Goal: Task Accomplishment & Management: Manage account settings

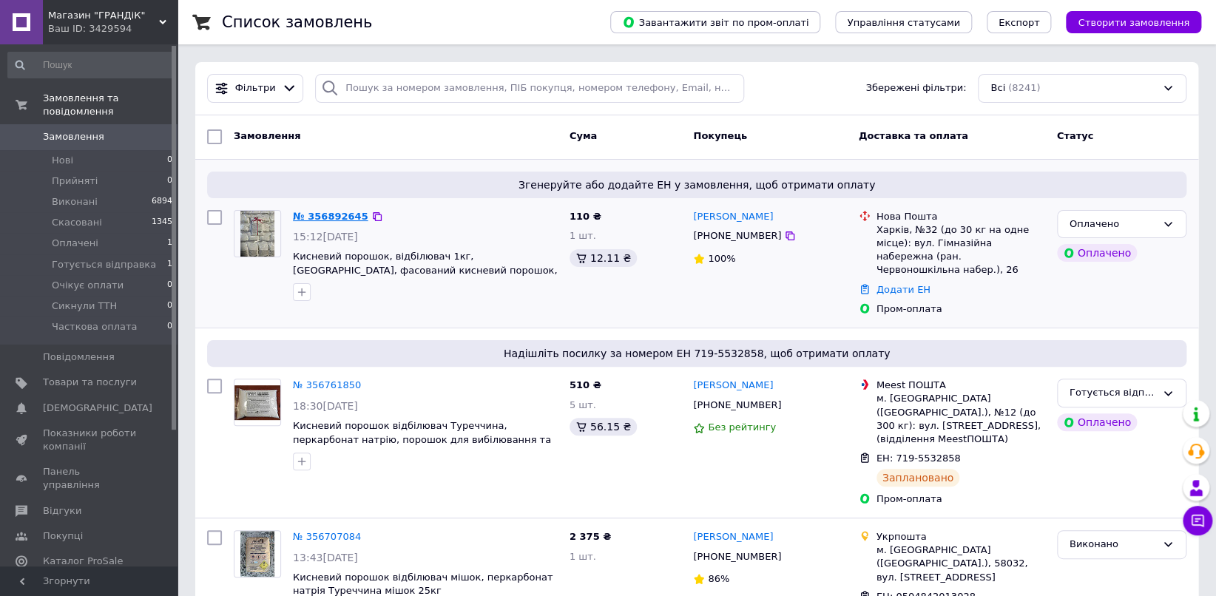
click at [315, 212] on link "№ 356892645" at bounding box center [330, 216] width 75 height 11
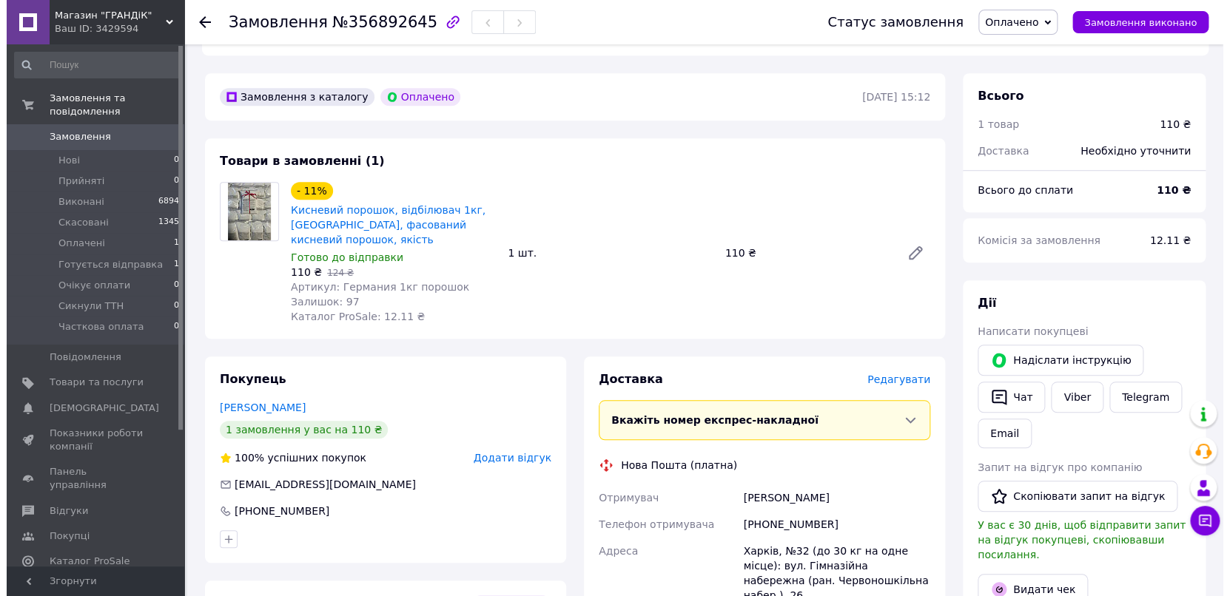
scroll to position [411, 0]
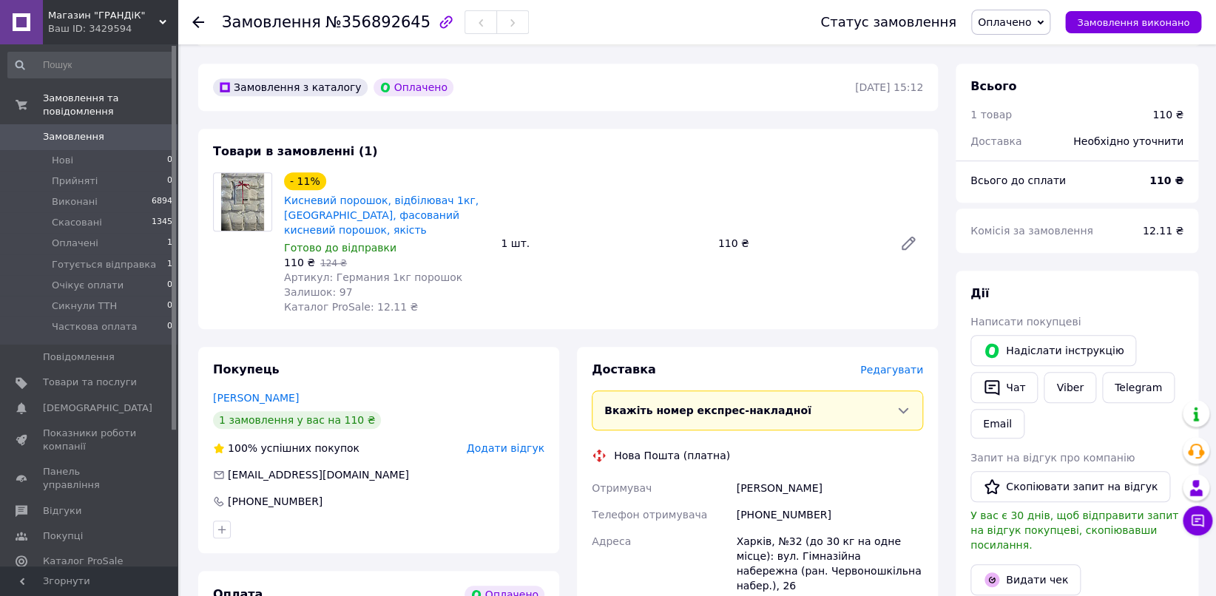
click at [903, 364] on span "Редагувати" at bounding box center [891, 370] width 63 height 12
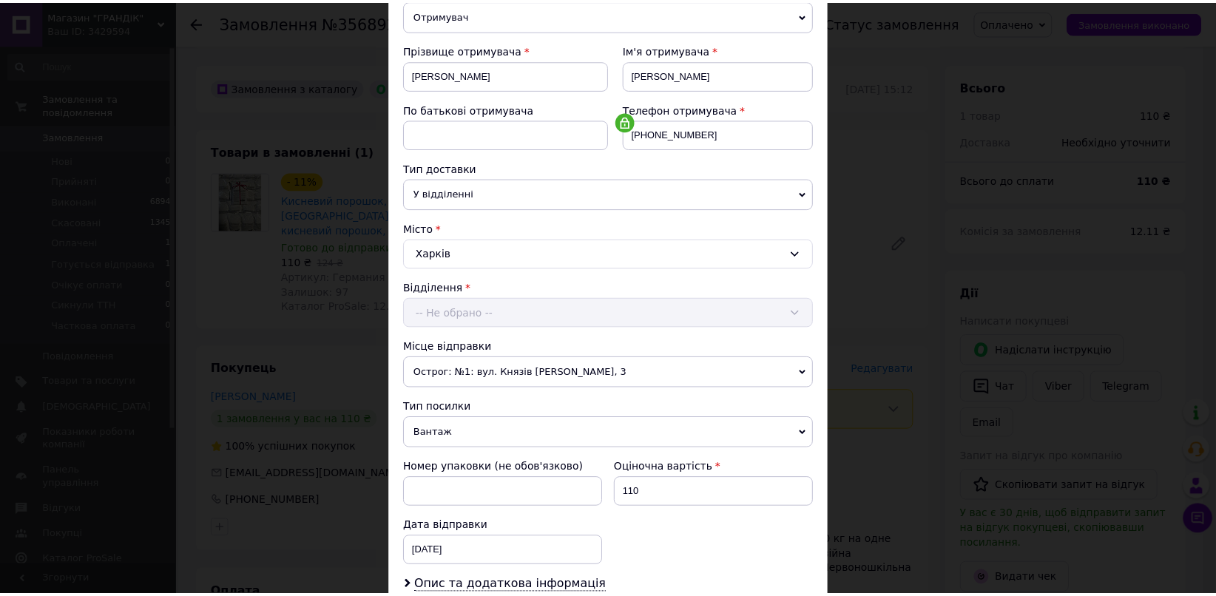
scroll to position [383, 0]
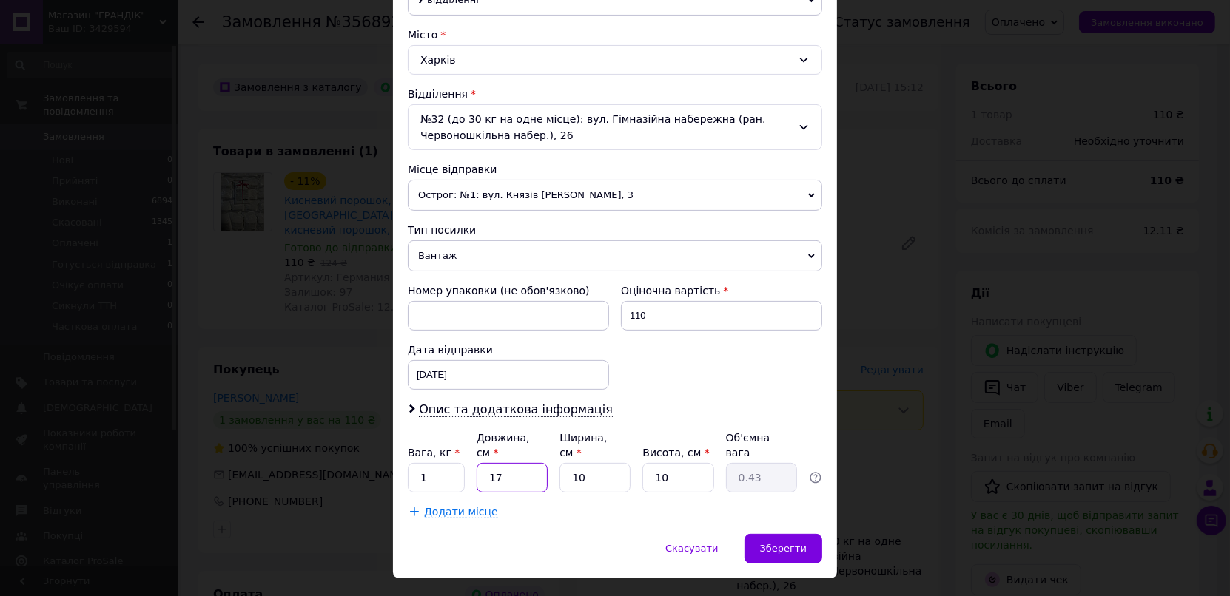
click at [533, 463] on input "17" at bounding box center [511, 478] width 71 height 30
type input "1"
type input "0.1"
type input "14"
type input "0.35"
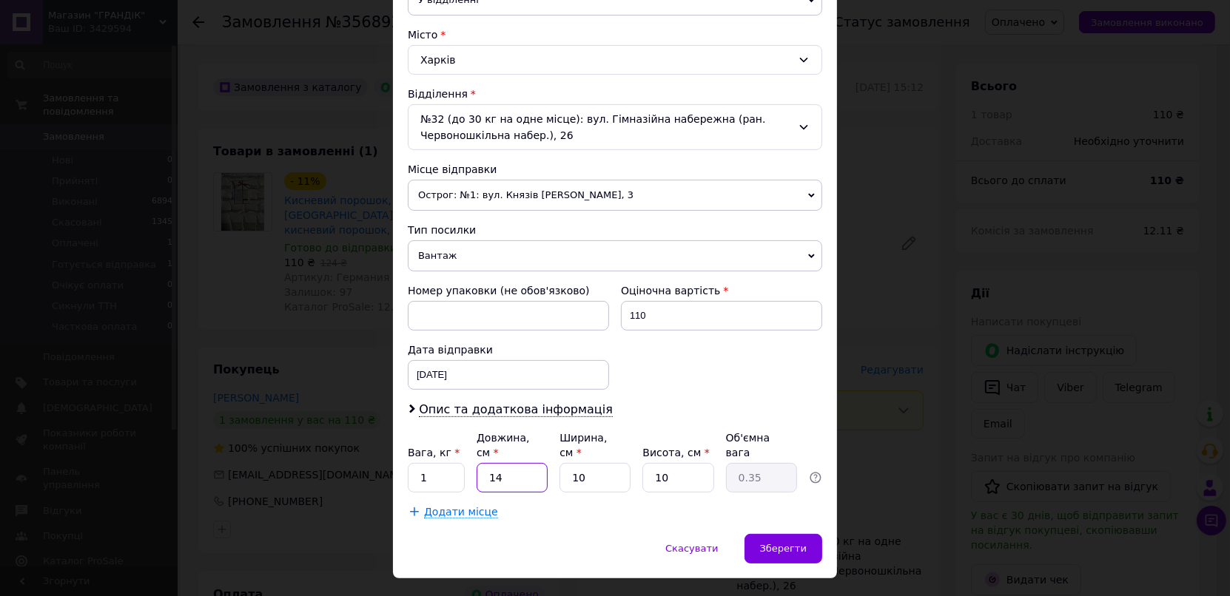
type input "14"
click at [616, 463] on input "10" at bounding box center [594, 478] width 71 height 30
type input "1"
type input "0.1"
type input "14"
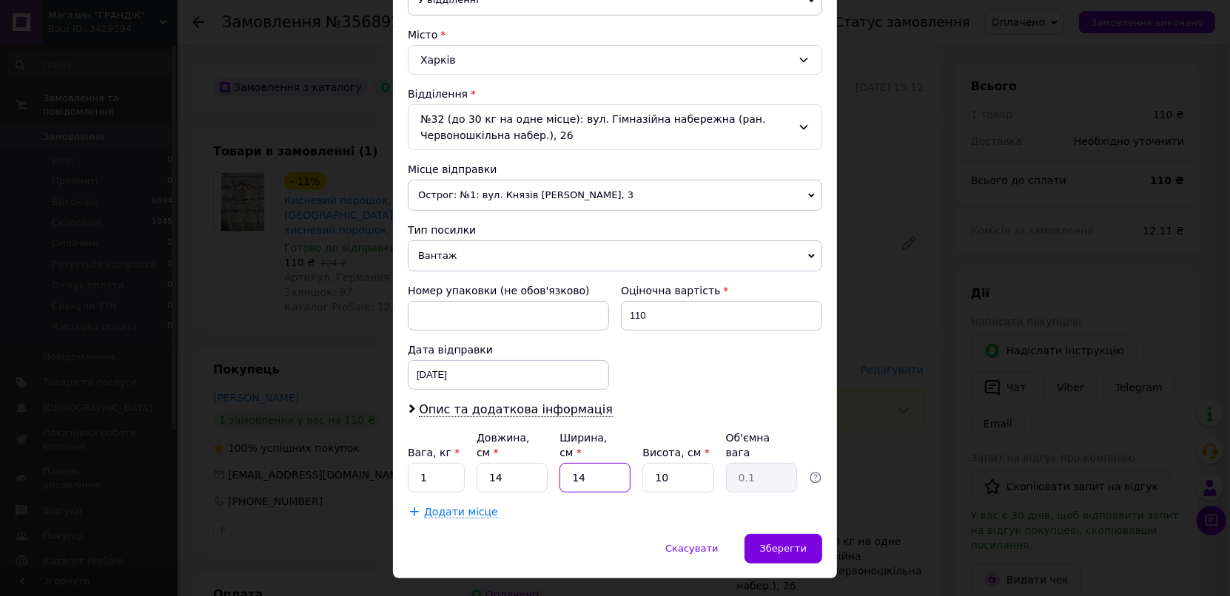
type input "0.49"
type input "14"
click at [819, 536] on div "Зберегти" at bounding box center [783, 549] width 78 height 30
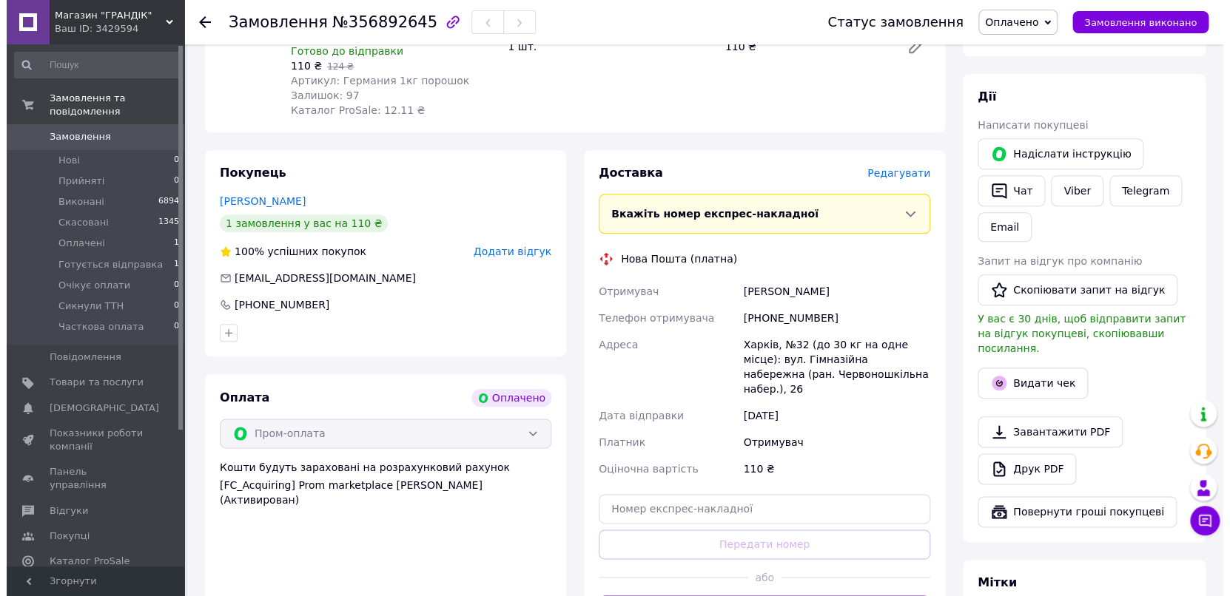
scroll to position [657, 0]
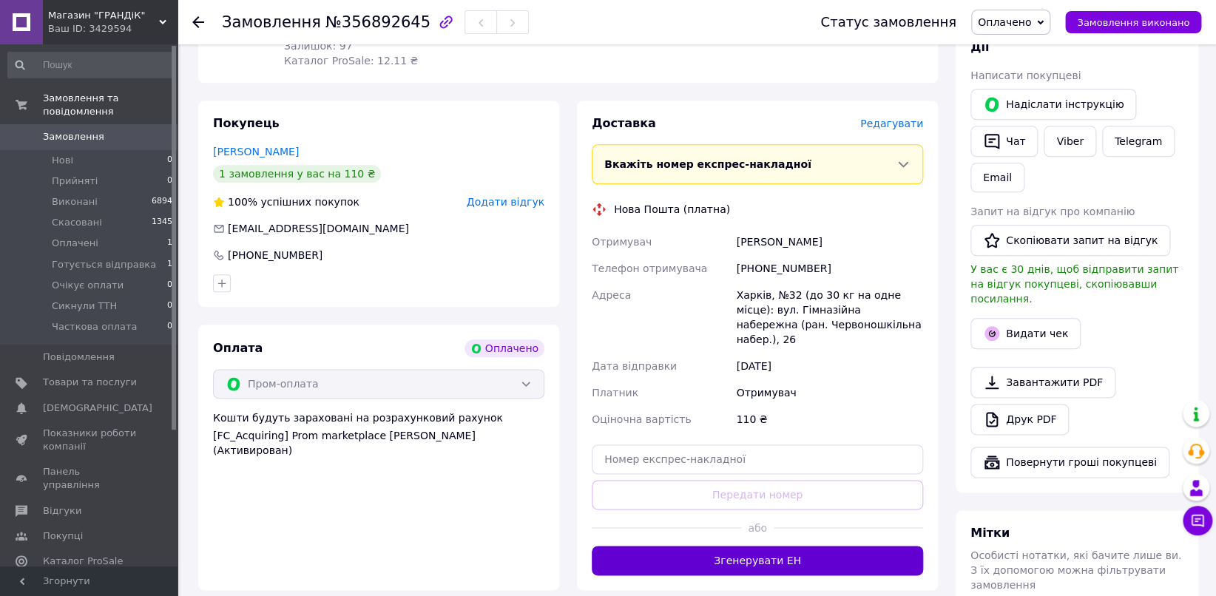
click at [832, 546] on button "Згенерувати ЕН" at bounding box center [757, 561] width 331 height 30
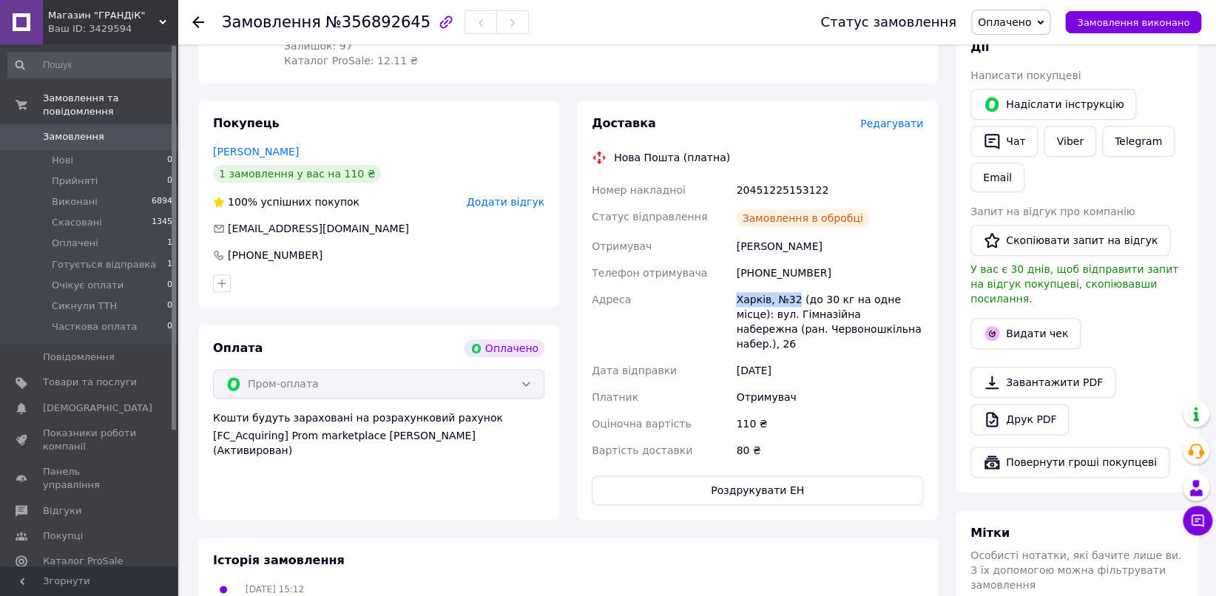
drag, startPoint x: 792, startPoint y: 276, endPoint x: 732, endPoint y: 278, distance: 60.0
click at [732, 278] on div "Номер накладної 20451225153122 Статус відправлення Замовлення в обробці Отримув…" at bounding box center [757, 320] width 337 height 287
copy div "Адреса Харків, №32"
drag, startPoint x: 833, startPoint y: 255, endPoint x: 741, endPoint y: 257, distance: 91.8
click at [741, 260] on div "[PHONE_NUMBER]" at bounding box center [829, 273] width 193 height 27
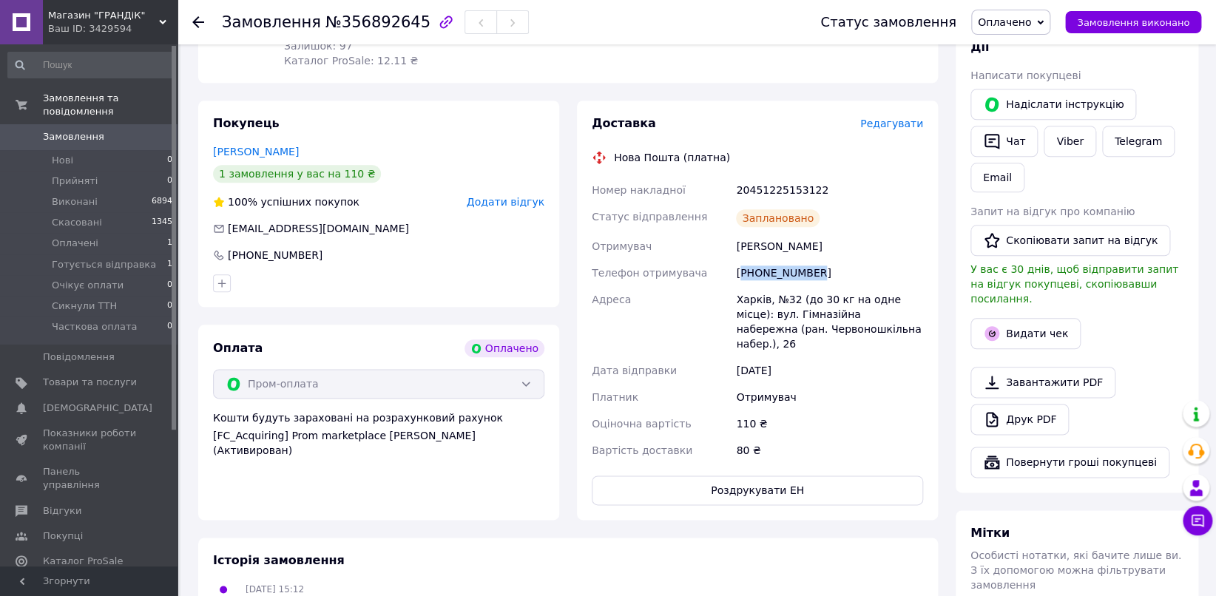
copy div "380503264784"
drag, startPoint x: 829, startPoint y: 233, endPoint x: 691, endPoint y: 233, distance: 137.6
click at [691, 233] on div "Номер накладної 20451225153122 Статус відправлення Заплановано Отримувач [PERSO…" at bounding box center [757, 320] width 337 height 287
copy div "Отримувач [PERSON_NAME]"
drag, startPoint x: 844, startPoint y: 178, endPoint x: 730, endPoint y: 178, distance: 113.9
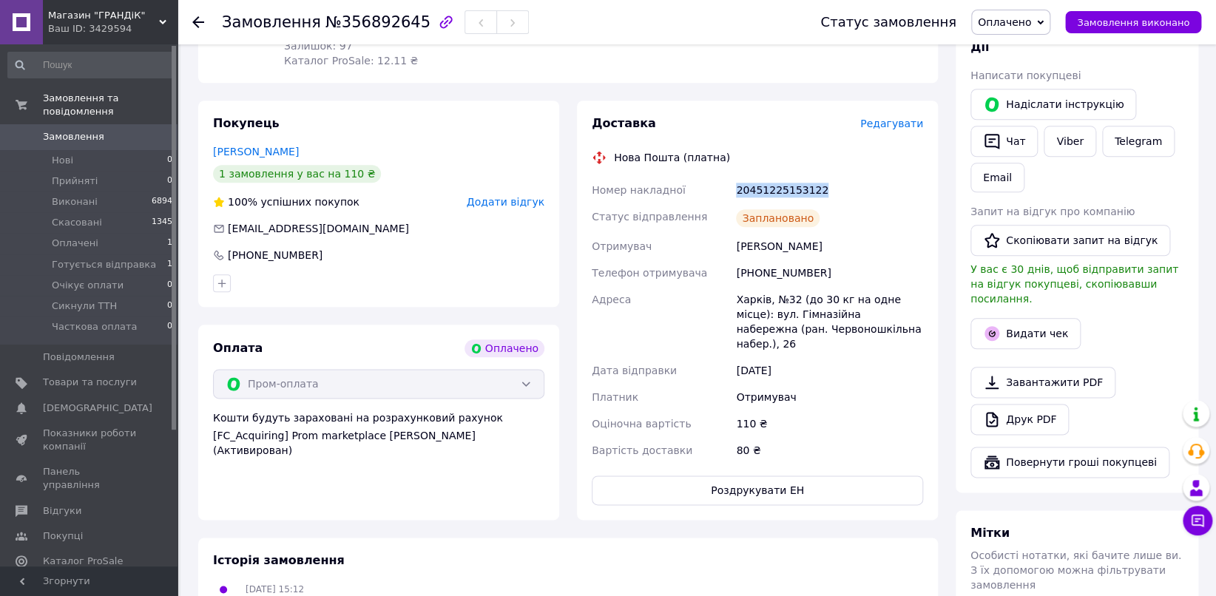
click at [728, 178] on div "Номер накладної 20451225153122 Статус відправлення Заплановано Отримувач [PERSO…" at bounding box center [757, 320] width 337 height 287
copy div "Номер накладної 20451225153122"
click at [1012, 318] on button "Видати чек" at bounding box center [1026, 333] width 110 height 31
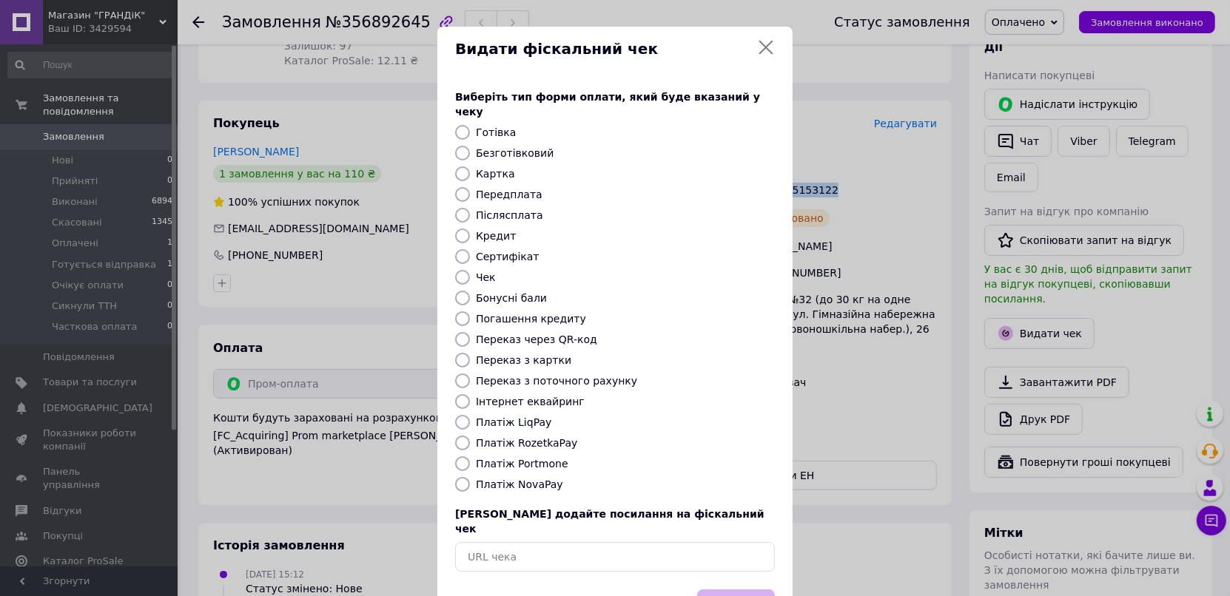
click at [462, 146] on input "Безготівковий" at bounding box center [462, 153] width 15 height 15
radio input "true"
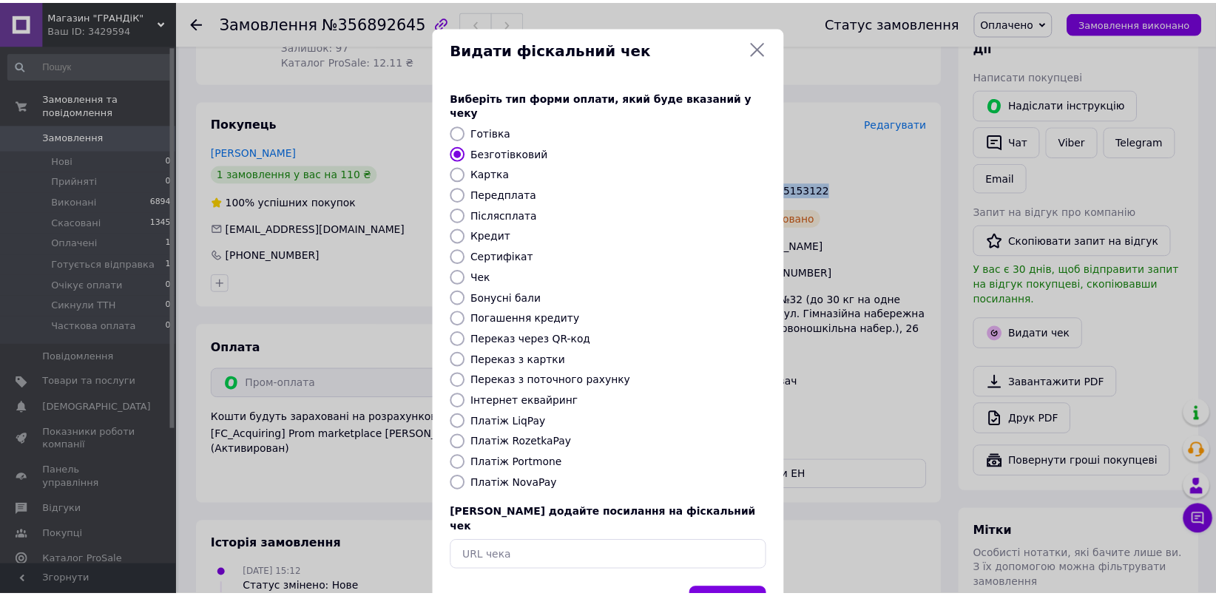
scroll to position [38, 0]
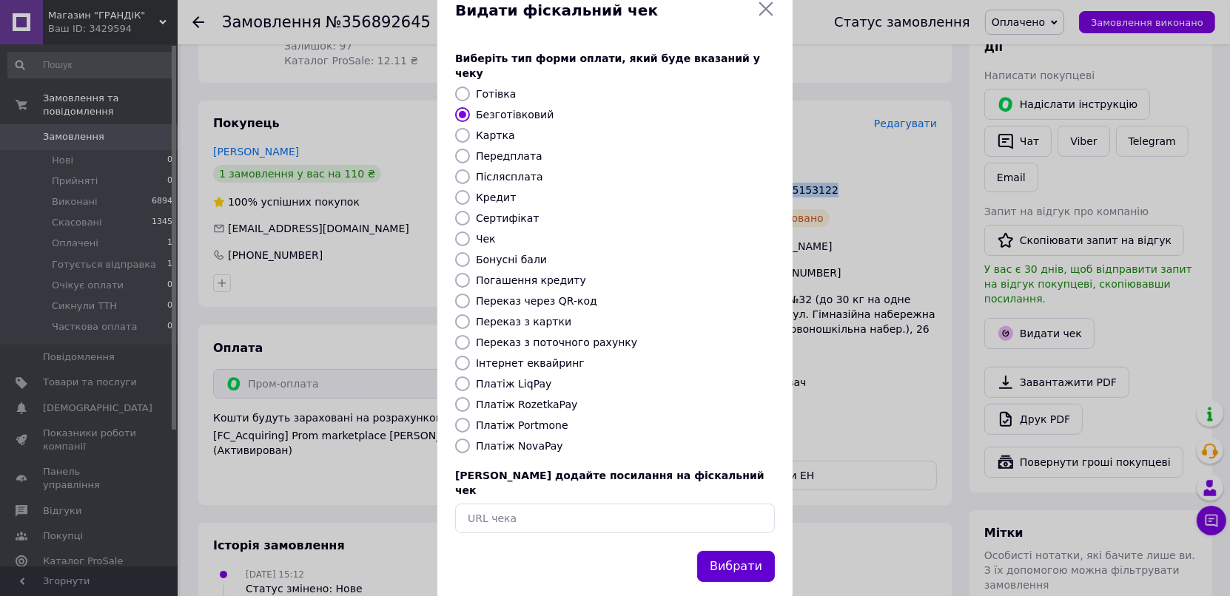
click at [751, 551] on button "Вибрати" at bounding box center [736, 567] width 78 height 32
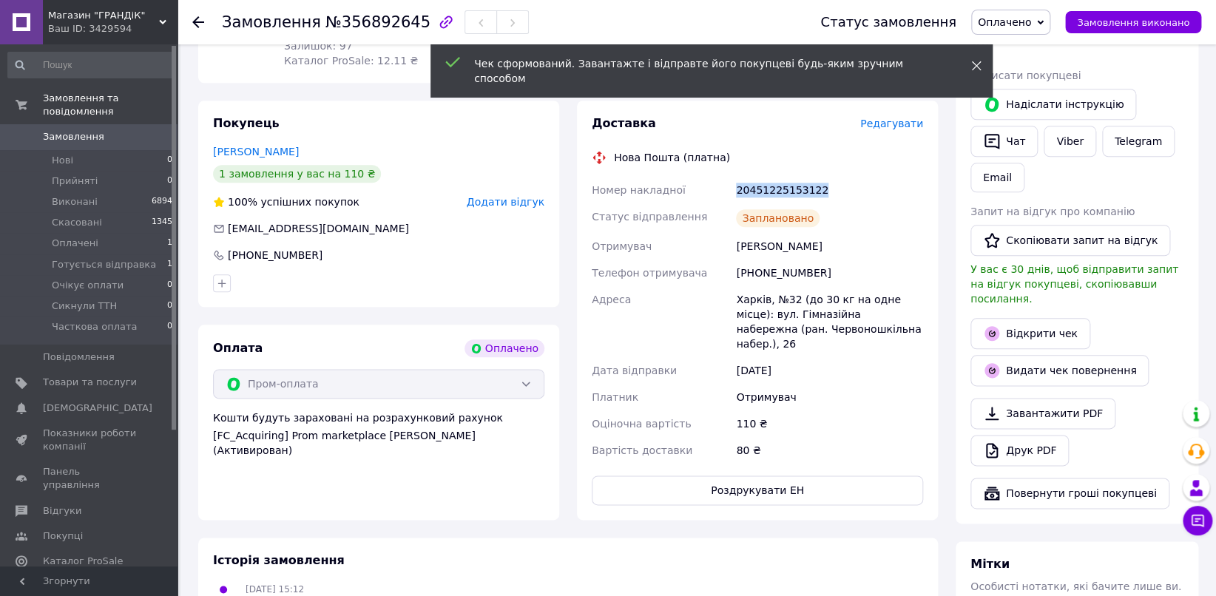
click at [976, 66] on use at bounding box center [977, 66] width 10 height 10
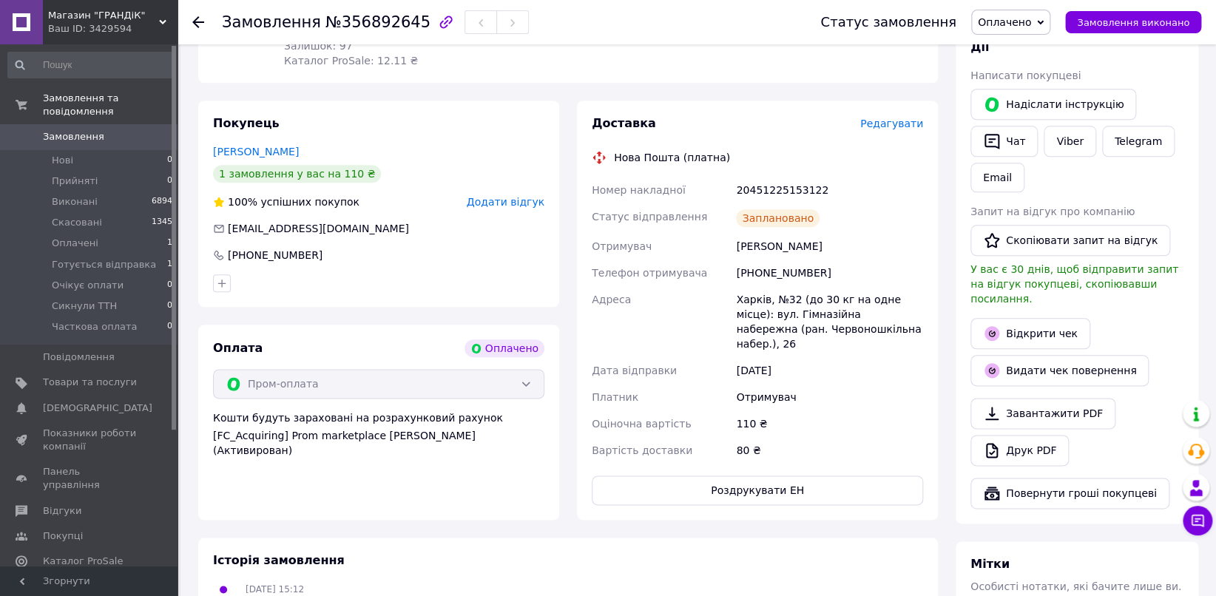
click at [1045, 30] on span "Оплачено" at bounding box center [1010, 22] width 79 height 25
drag, startPoint x: 1001, startPoint y: 73, endPoint x: 974, endPoint y: 53, distance: 32.9
click at [1002, 73] on li "Виконано" at bounding box center [1031, 74] width 119 height 22
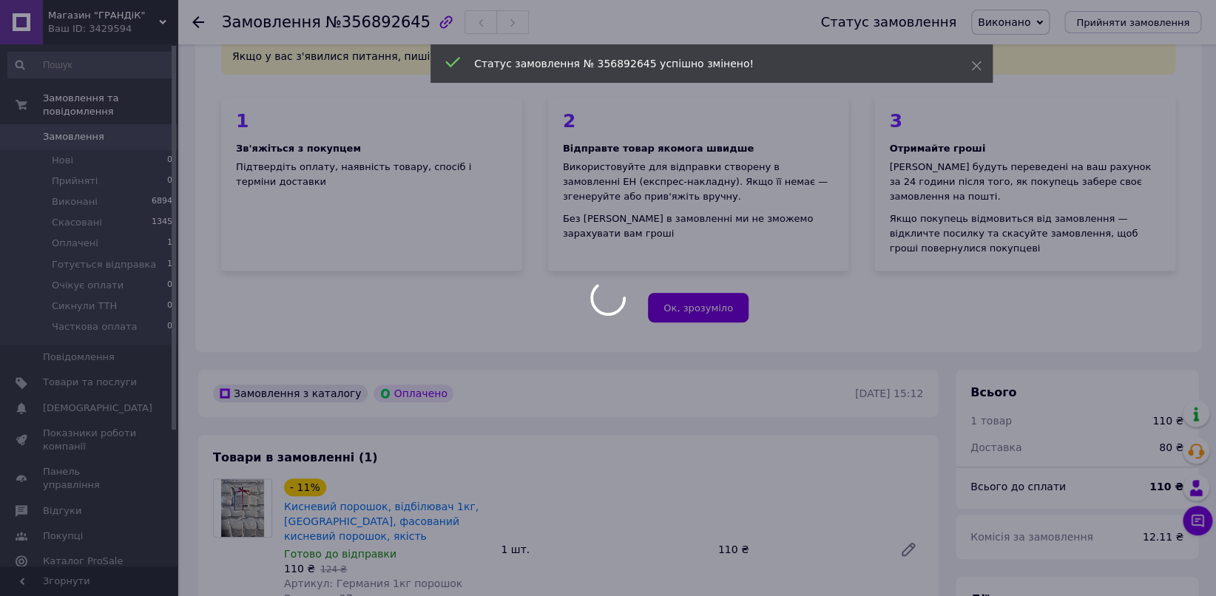
scroll to position [0, 0]
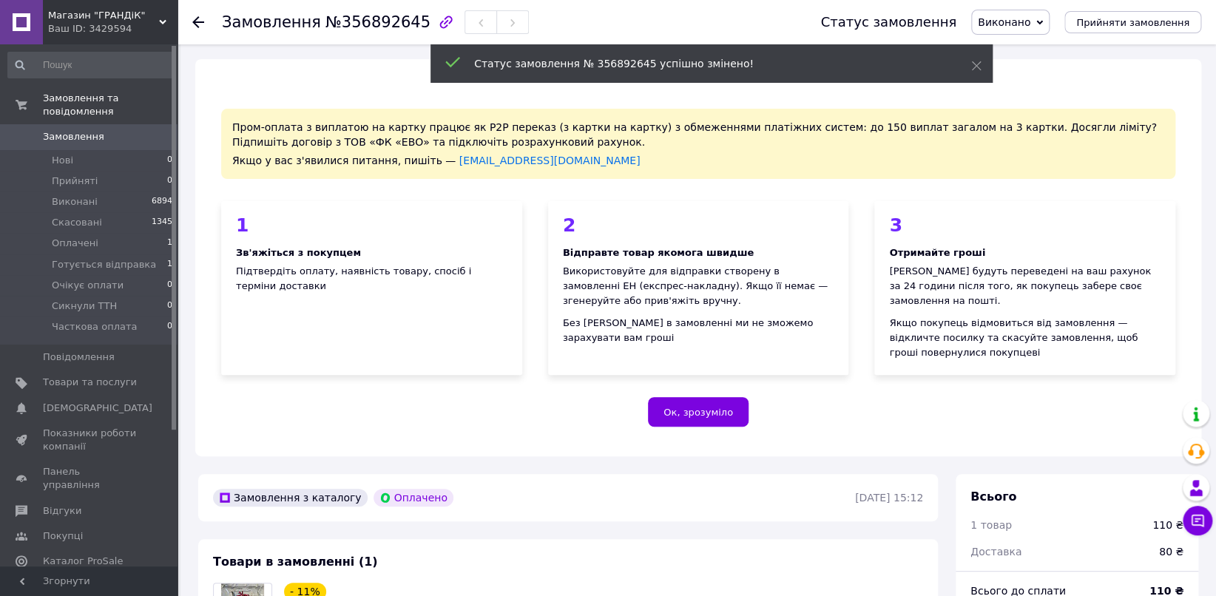
click at [76, 130] on span "Замовлення" at bounding box center [73, 136] width 61 height 13
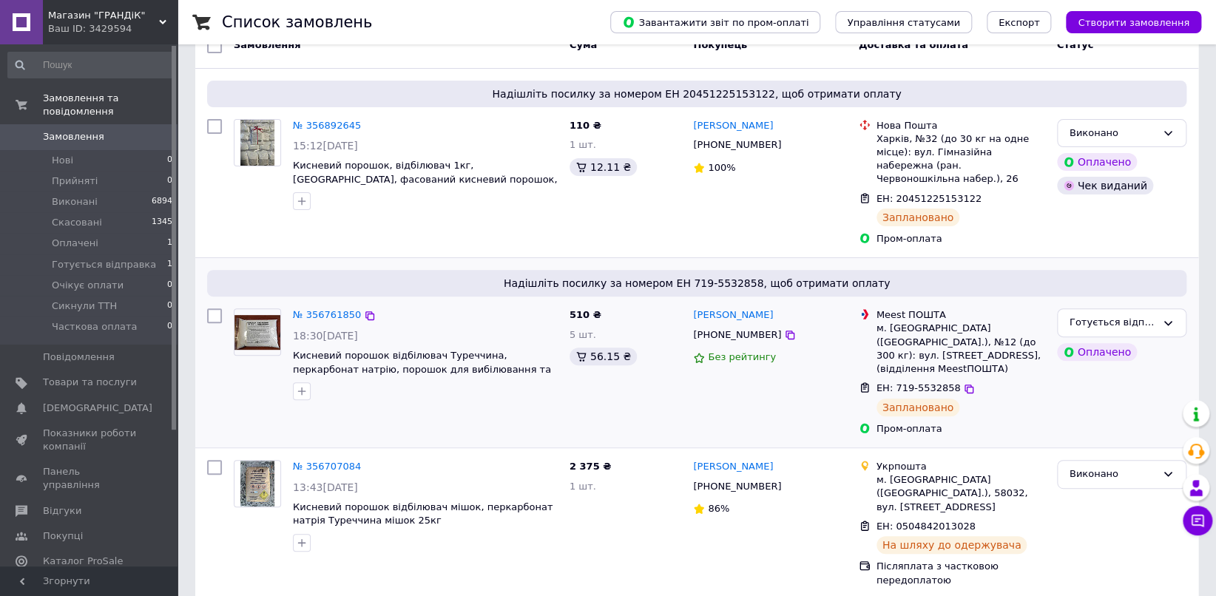
scroll to position [164, 0]
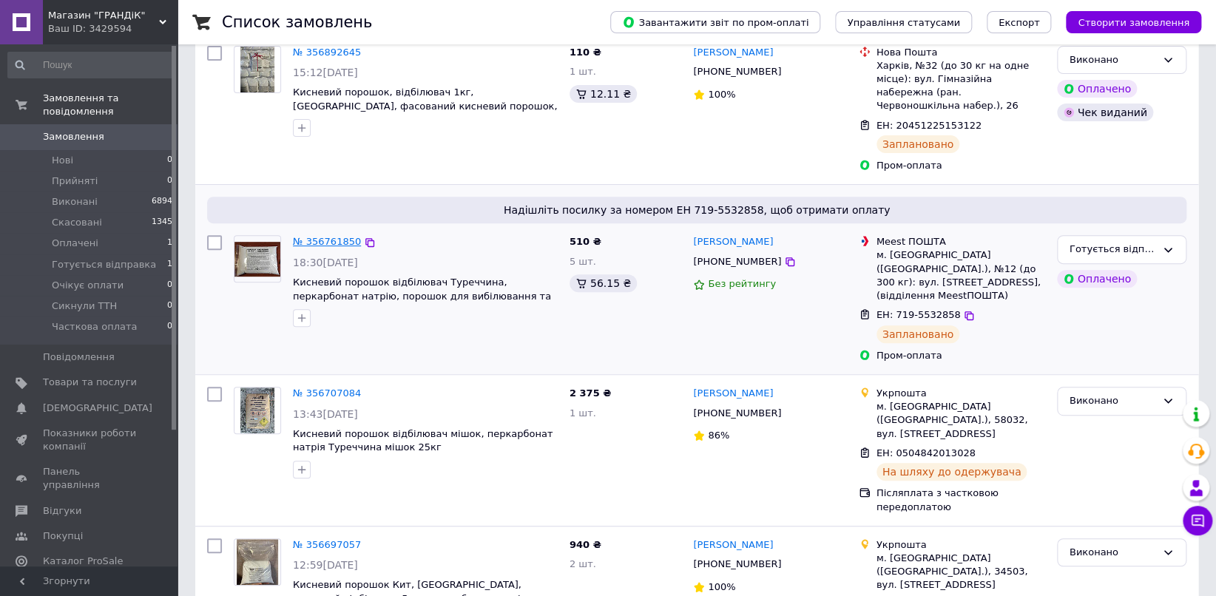
click at [317, 236] on link "№ 356761850" at bounding box center [327, 241] width 68 height 11
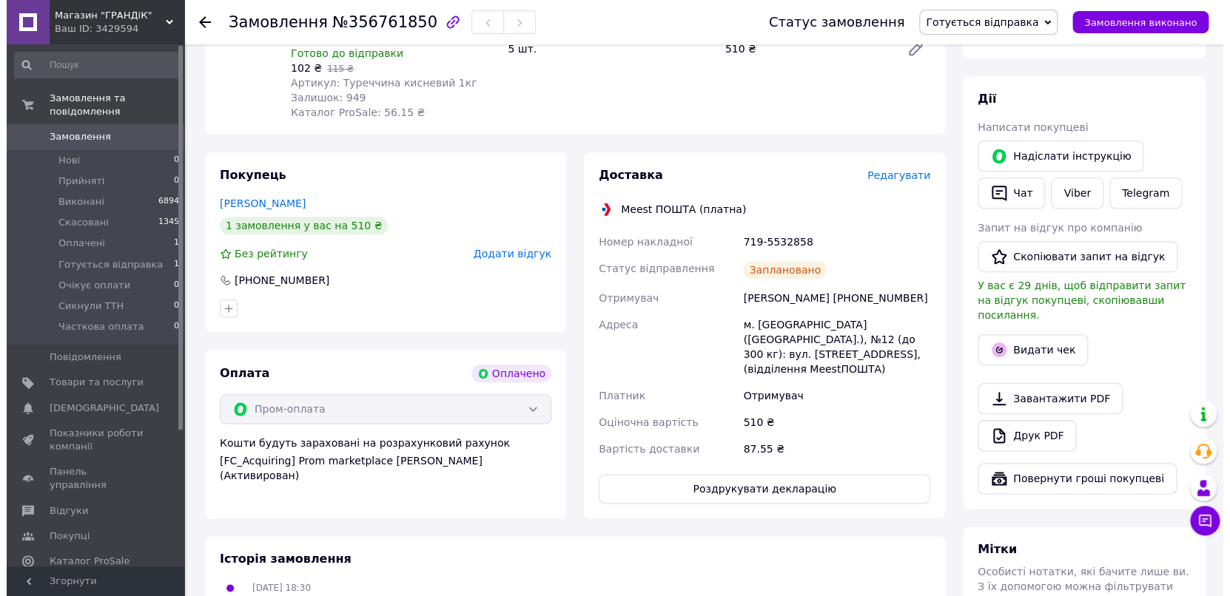
scroll to position [616, 0]
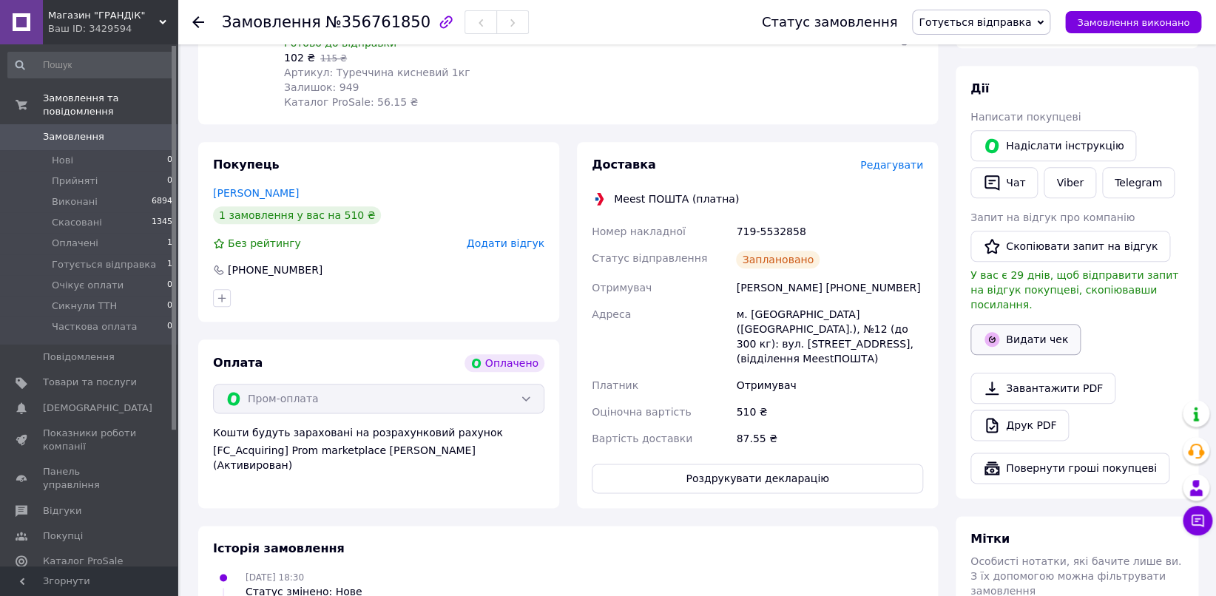
click at [1040, 324] on button "Видати чек" at bounding box center [1026, 339] width 110 height 31
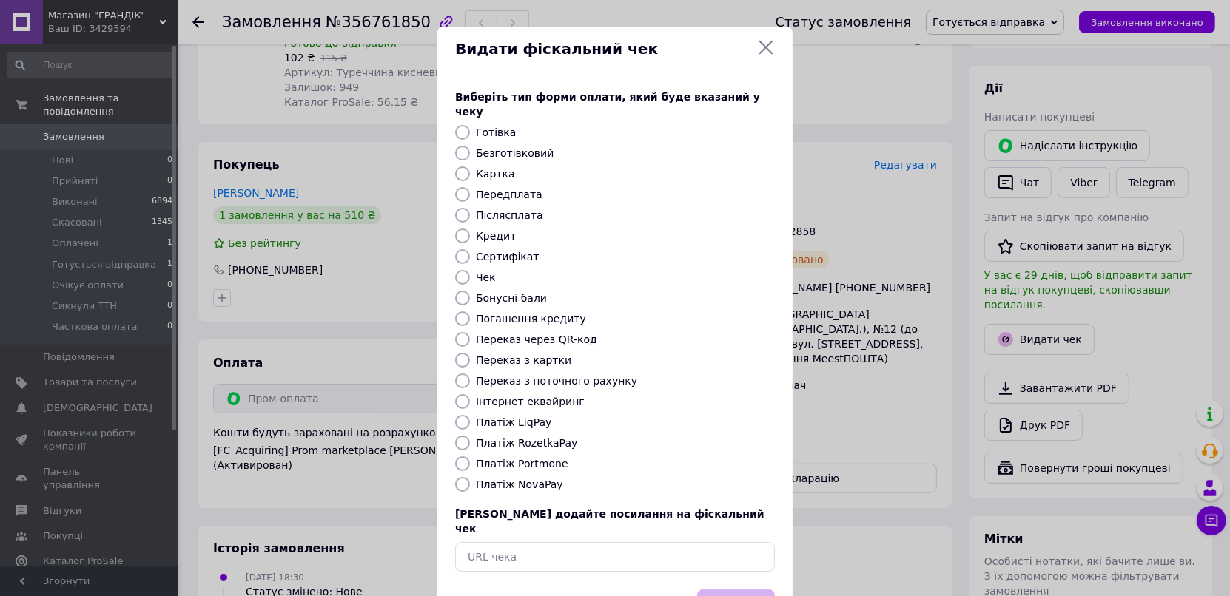
click at [462, 146] on input "Безготівковий" at bounding box center [462, 153] width 15 height 15
radio input "true"
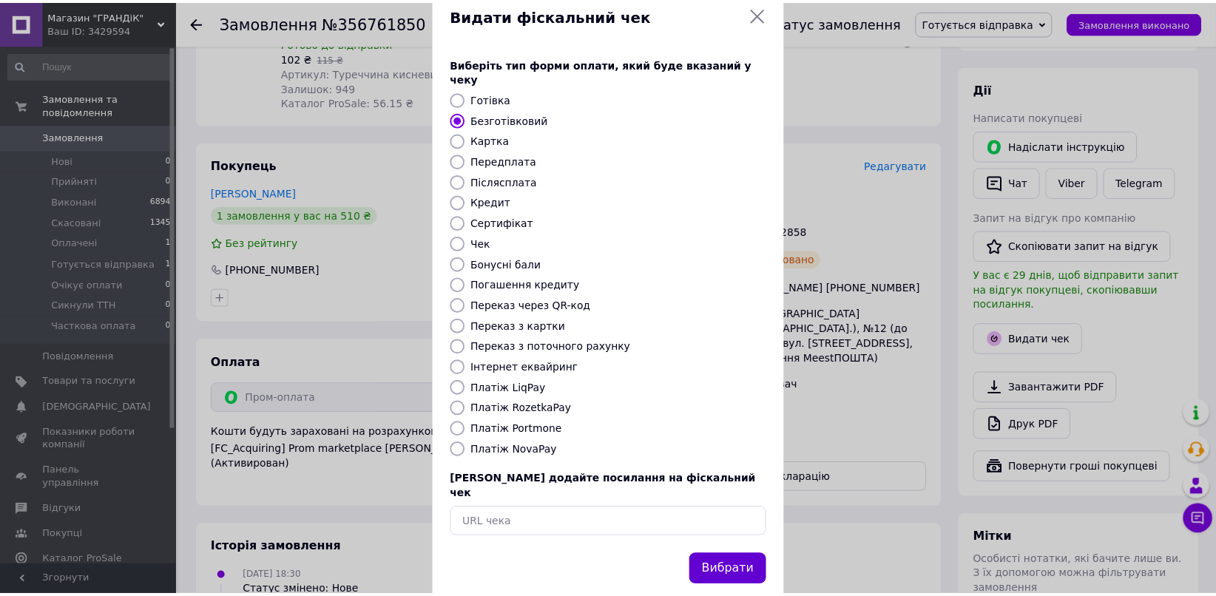
scroll to position [38, 0]
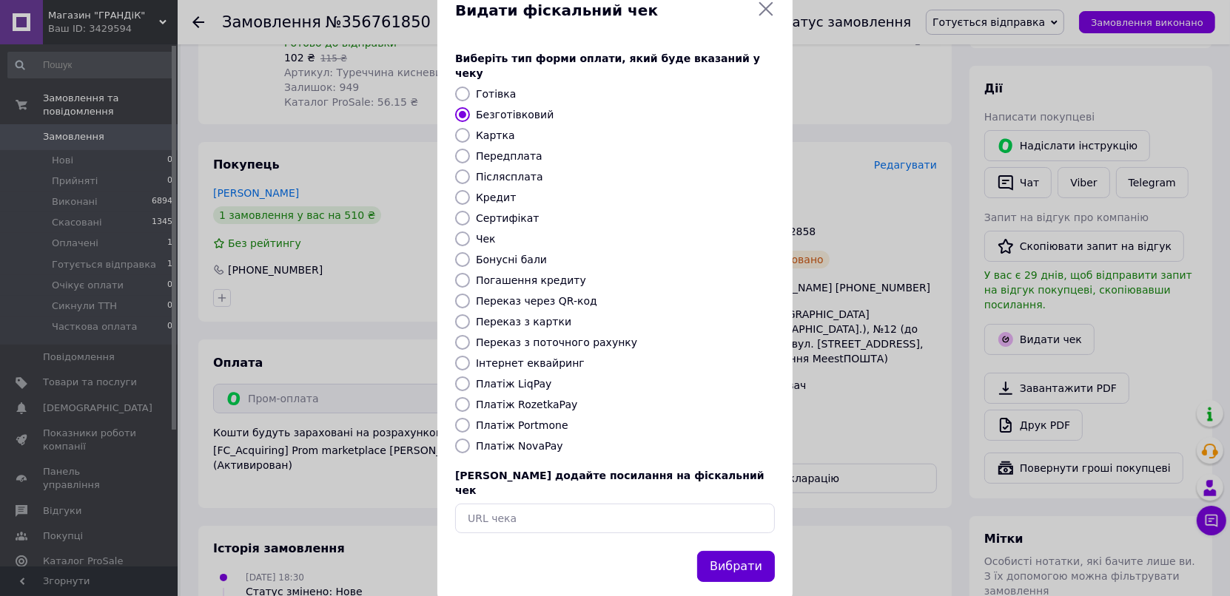
click at [735, 551] on button "Вибрати" at bounding box center [736, 567] width 78 height 32
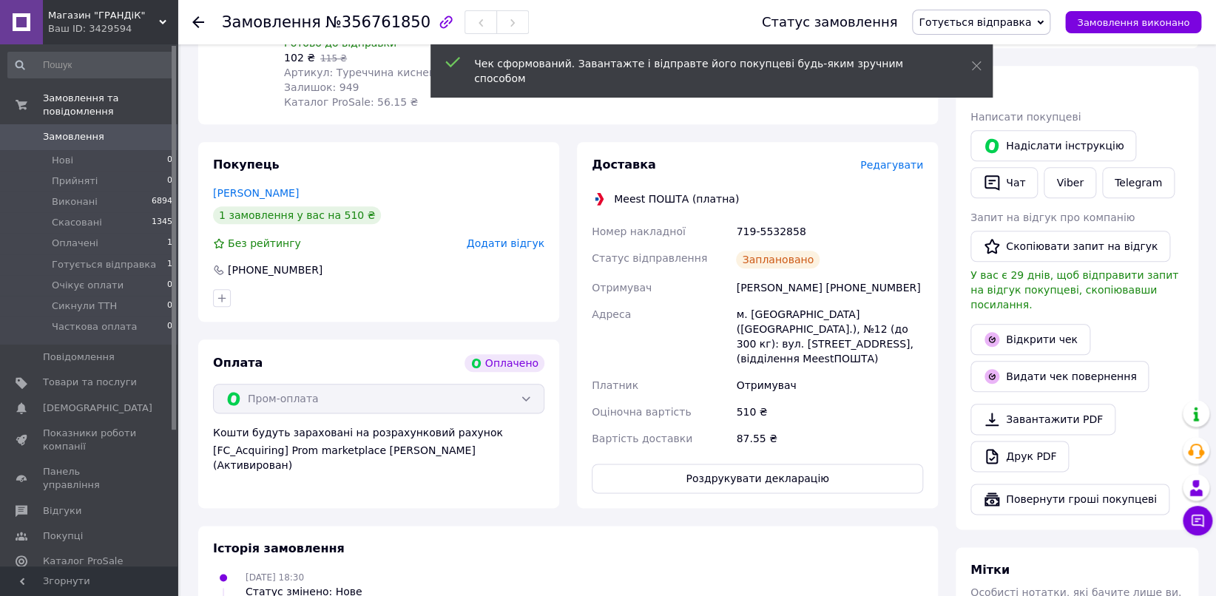
drag, startPoint x: 973, startPoint y: 61, endPoint x: 1019, endPoint y: 33, distance: 54.1
click at [974, 61] on icon at bounding box center [976, 66] width 10 height 10
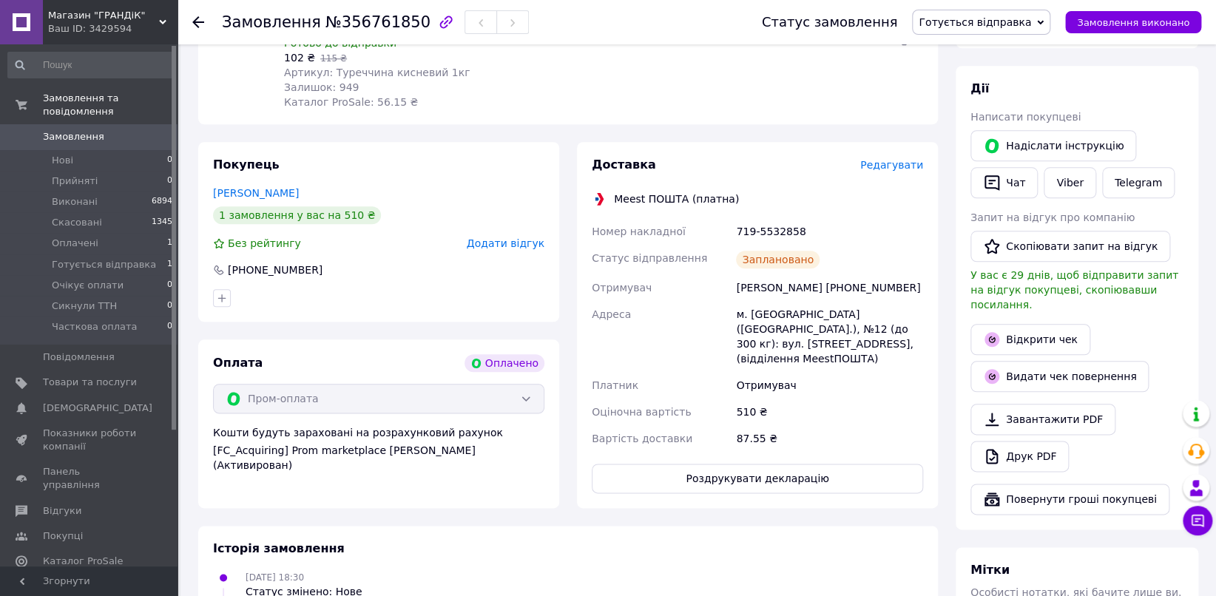
click at [1031, 16] on span "Готується відправка" at bounding box center [975, 22] width 112 height 12
click at [971, 70] on li "Виконано" at bounding box center [981, 74] width 137 height 22
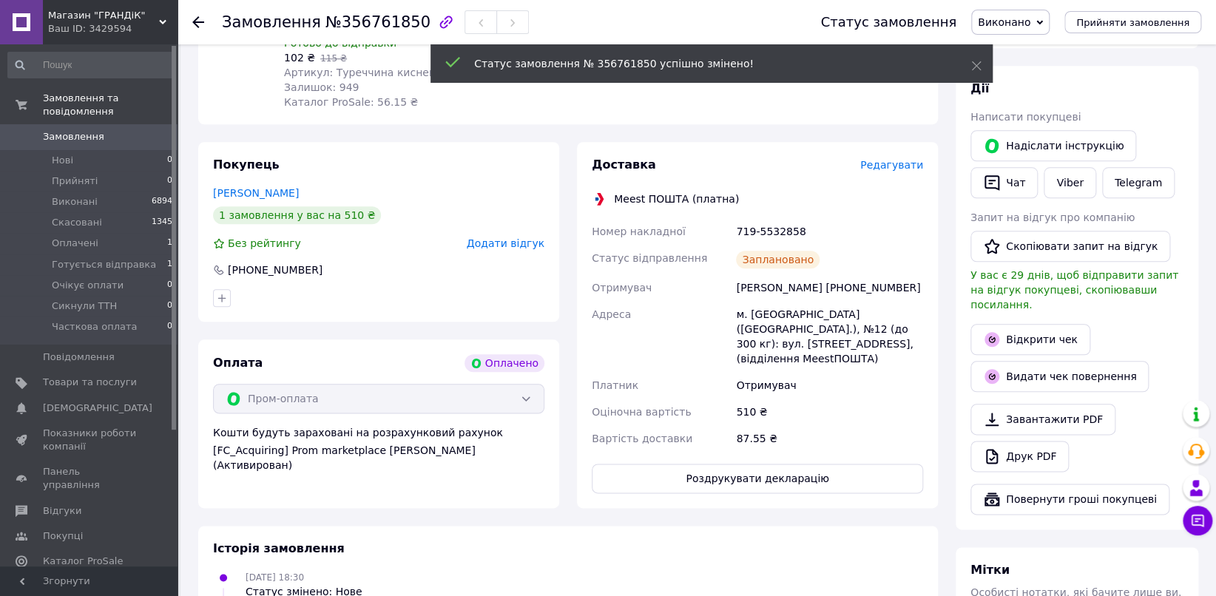
click at [80, 130] on span "Замовлення" at bounding box center [73, 136] width 61 height 13
